Goal: Information Seeking & Learning: Find specific page/section

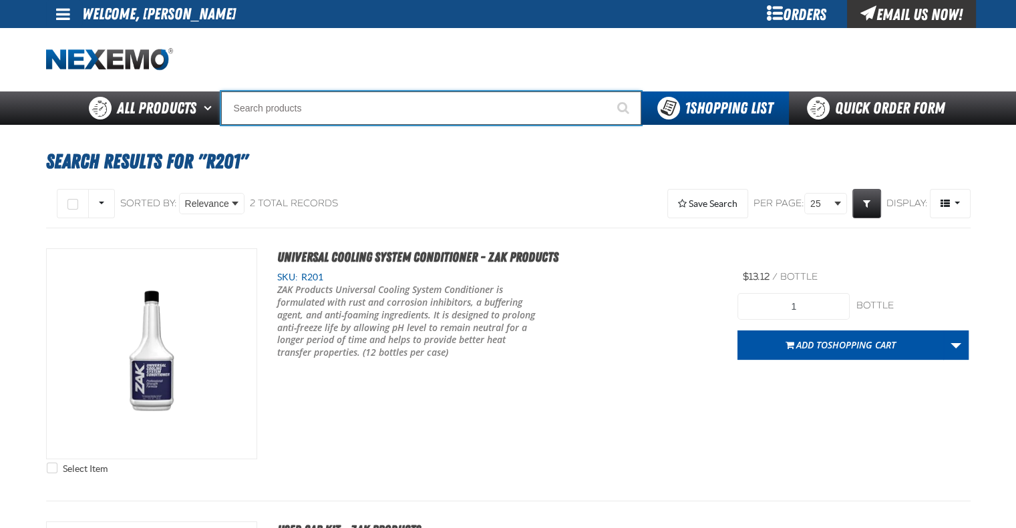
click at [322, 105] on input "Search" at bounding box center [431, 108] width 420 height 33
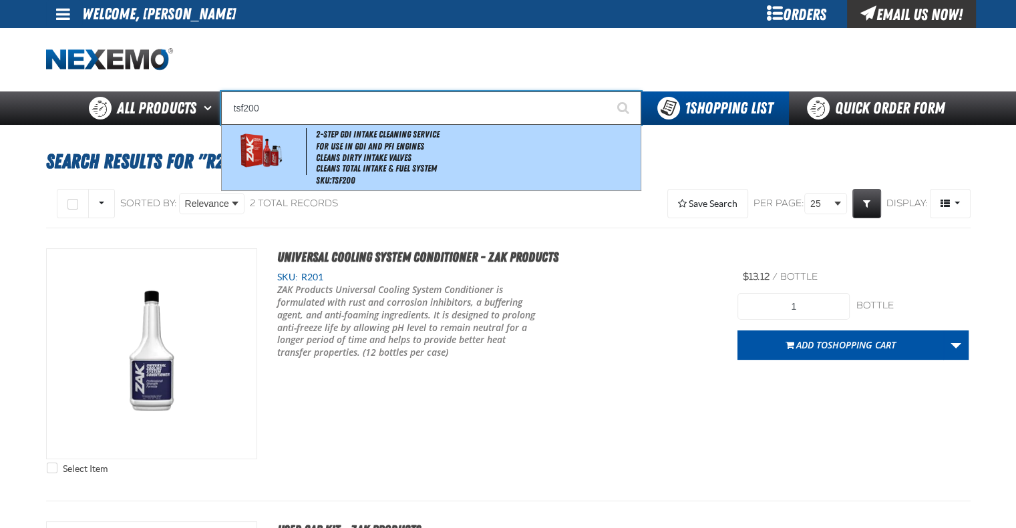
click at [364, 146] on li "For Use in GDI and PFI Engines" at bounding box center [476, 146] width 321 height 11
type input "2-Step GDI Intake Cleaning Service"
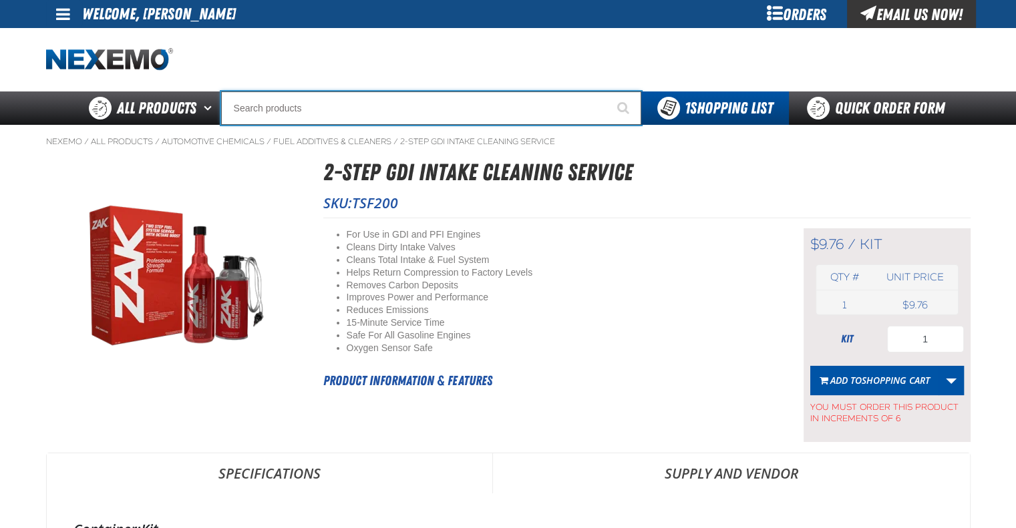
click at [417, 110] on input "Search" at bounding box center [431, 108] width 420 height 33
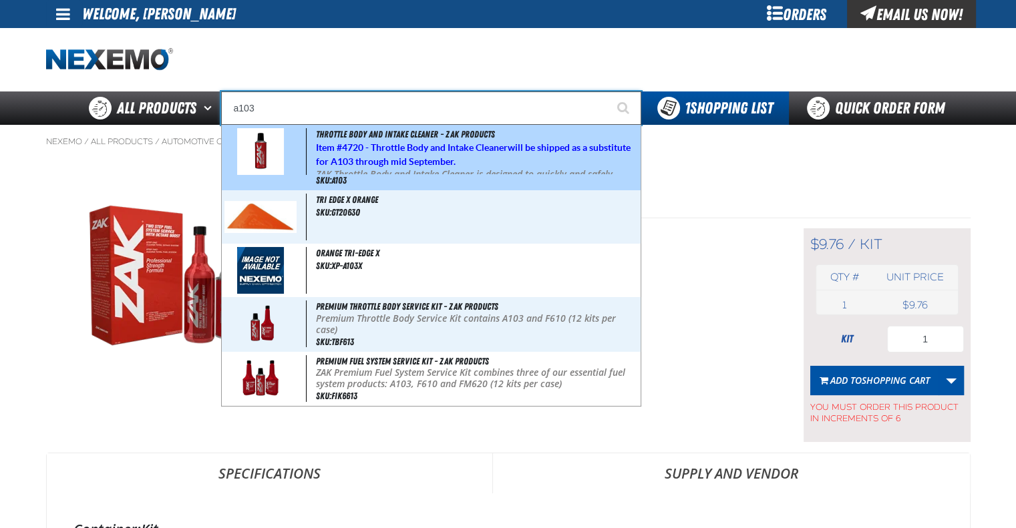
click at [406, 152] on strong "4720 - Throttle Body and Intake Cleaner" at bounding box center [425, 147] width 166 height 11
type input "Throttle Body and Intake Cleaner - ZAK Products"
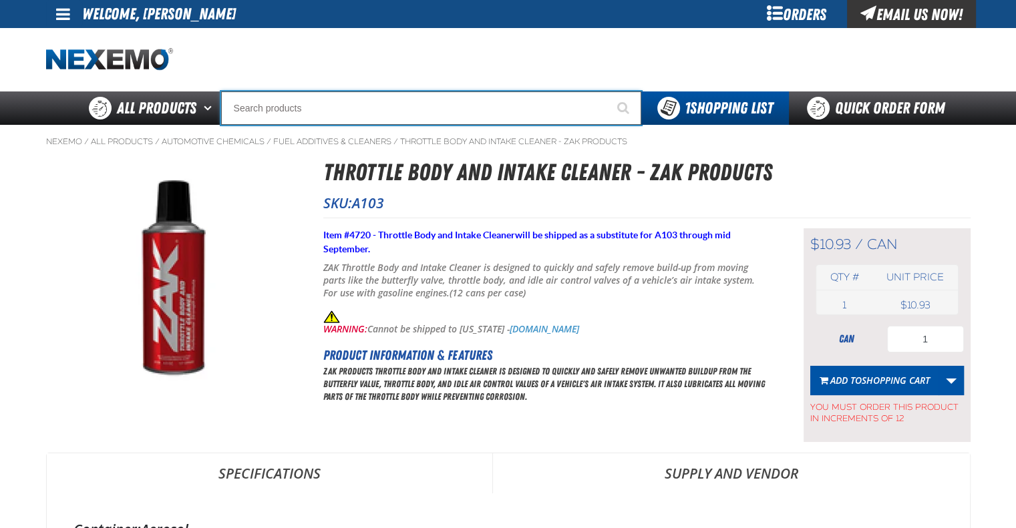
click at [329, 121] on input "Search" at bounding box center [431, 108] width 420 height 33
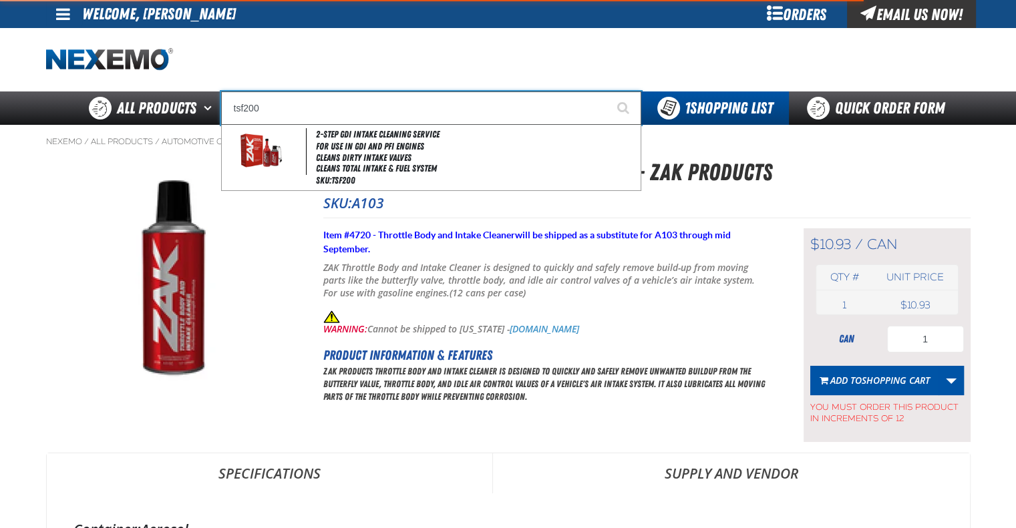
type input "tsf200"
click at [608, 92] on button "Start Searching" at bounding box center [624, 108] width 33 height 33
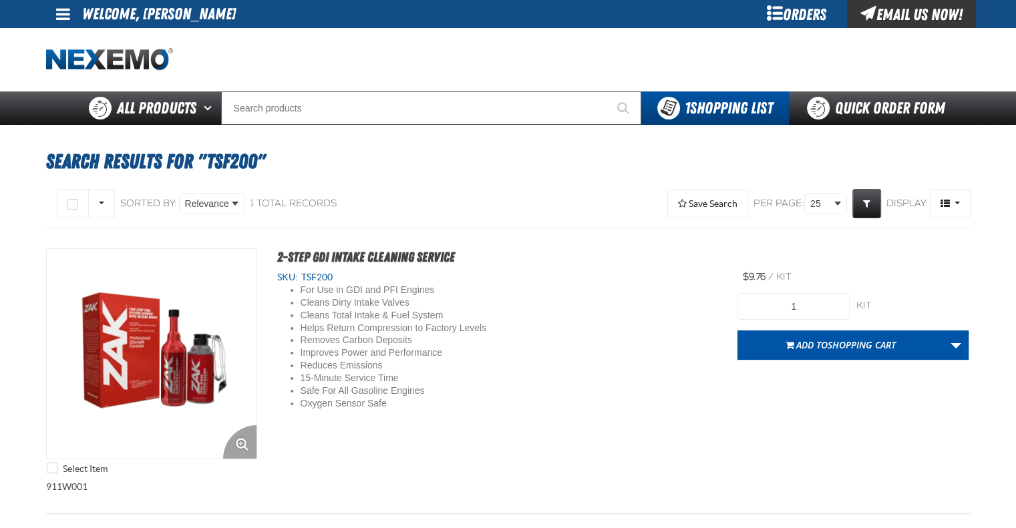
click at [198, 392] on img "View Details of the 2-Step GDI Intake Cleaning Service" at bounding box center [152, 354] width 210 height 210
